Goal: Task Accomplishment & Management: Use online tool/utility

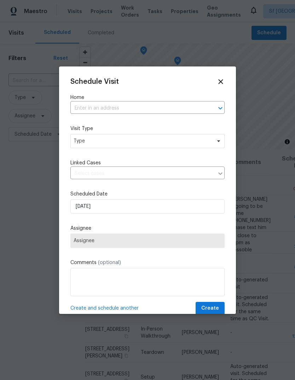
click at [161, 108] on input "text" at bounding box center [137, 108] width 134 height 11
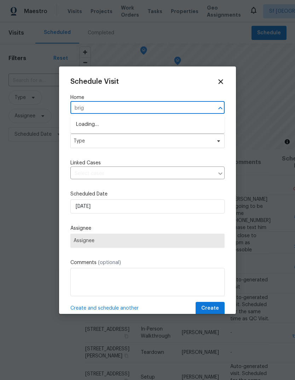
type input "brigg"
click at [82, 123] on li "[STREET_ADDRESS][PERSON_NAME]" at bounding box center [147, 125] width 154 height 12
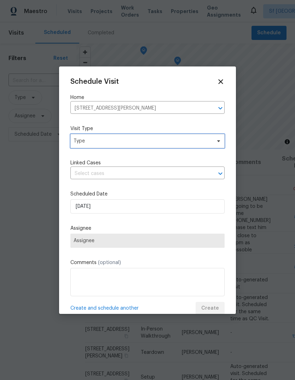
click at [76, 143] on span "Type" at bounding box center [143, 141] width 138 height 7
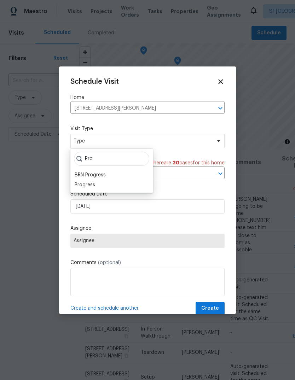
type input "Pro"
click at [79, 184] on div "Progress" at bounding box center [85, 184] width 21 height 7
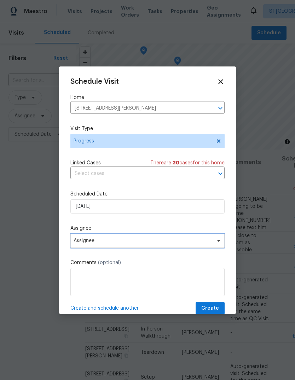
click at [81, 242] on span "Assignee" at bounding box center [143, 241] width 139 height 6
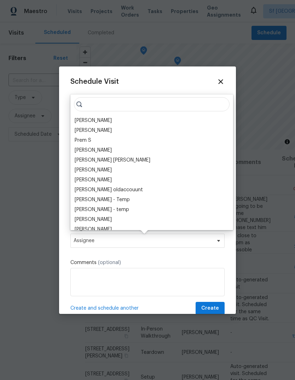
click at [78, 119] on div "[PERSON_NAME]" at bounding box center [93, 120] width 37 height 7
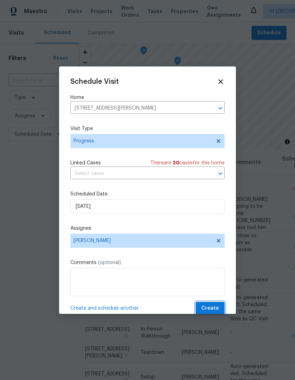
click at [213, 309] on span "Create" at bounding box center [210, 308] width 18 height 9
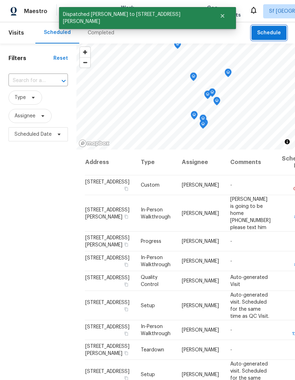
click at [272, 34] on span "Schedule" at bounding box center [269, 33] width 24 height 9
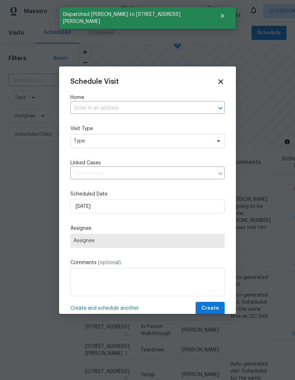
click at [99, 112] on input "text" at bounding box center [137, 108] width 134 height 11
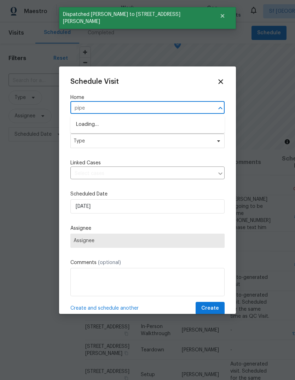
type input "piper"
click at [85, 136] on li "[STREET_ADDRESS]" at bounding box center [147, 136] width 154 height 12
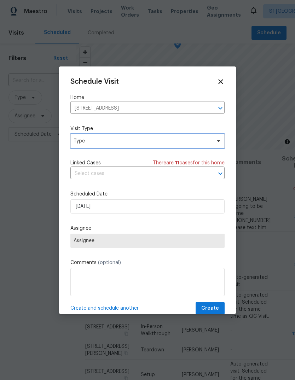
click at [79, 141] on span "Type" at bounding box center [143, 141] width 138 height 7
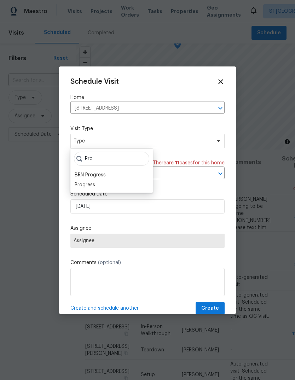
type input "Pro"
click at [81, 185] on div "Progress" at bounding box center [85, 184] width 21 height 7
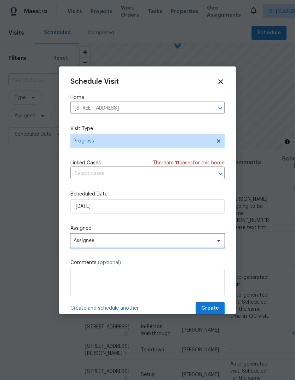
click at [81, 242] on span "Assignee" at bounding box center [143, 241] width 139 height 6
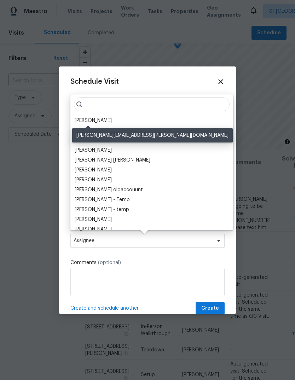
click at [80, 121] on div "[PERSON_NAME]" at bounding box center [93, 120] width 37 height 7
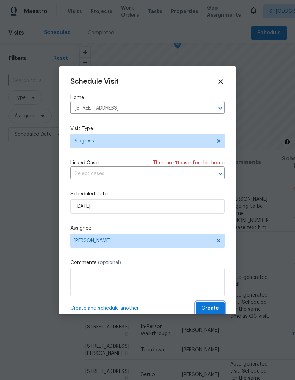
click at [212, 309] on span "Create" at bounding box center [210, 308] width 18 height 9
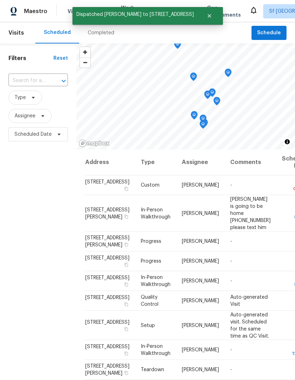
click at [48, 35] on div "Scheduled" at bounding box center [57, 32] width 27 height 7
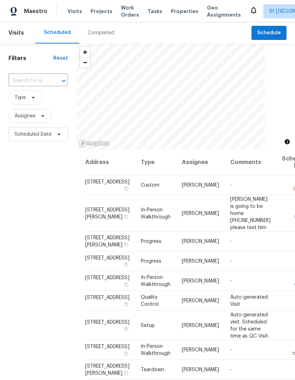
click at [91, 36] on div "Completed" at bounding box center [101, 32] width 27 height 7
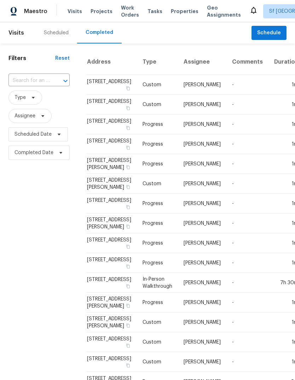
click at [44, 35] on div "Scheduled" at bounding box center [56, 32] width 25 height 7
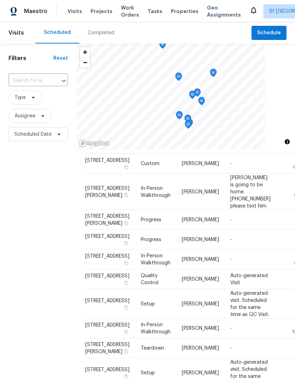
scroll to position [23, 0]
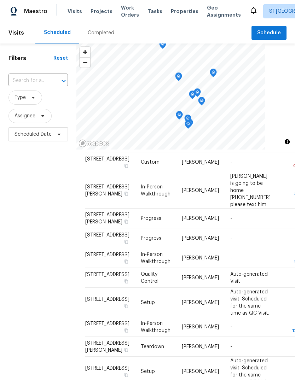
click at [48, 224] on div "Filters Reset ​ Type Assignee Scheduled Date" at bounding box center [38, 248] width 76 height 410
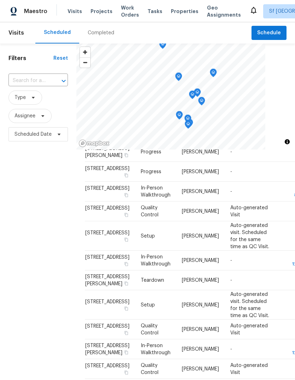
click at [49, 204] on div "Filters Reset ​ Type Assignee Scheduled Date" at bounding box center [38, 248] width 76 height 410
click at [49, 203] on div "Filters Reset ​ Type Assignee Scheduled Date" at bounding box center [38, 248] width 76 height 410
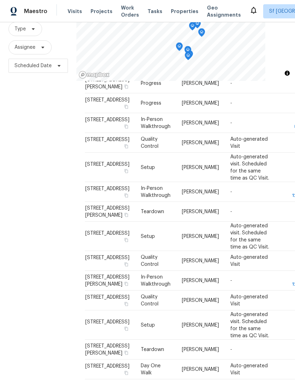
scroll to position [68, 0]
click at [34, 163] on div "Filters Reset ​ Type Assignee Scheduled Date" at bounding box center [38, 180] width 76 height 410
